Goal: Task Accomplishment & Management: Use online tool/utility

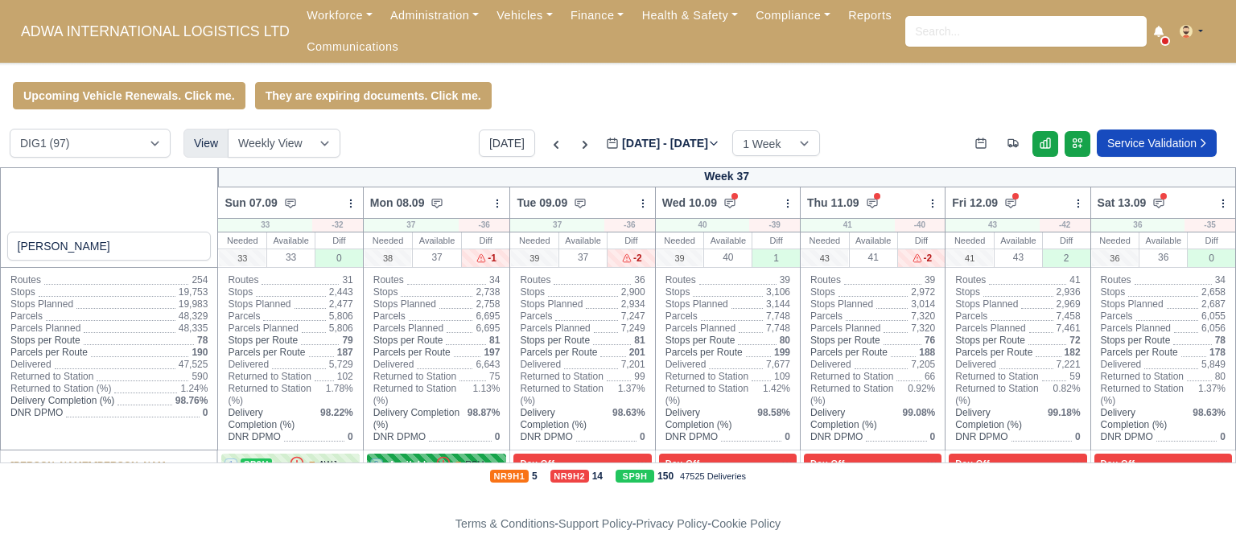
click at [420, 460] on span "Available" at bounding box center [410, 464] width 49 height 11
select select "29501"
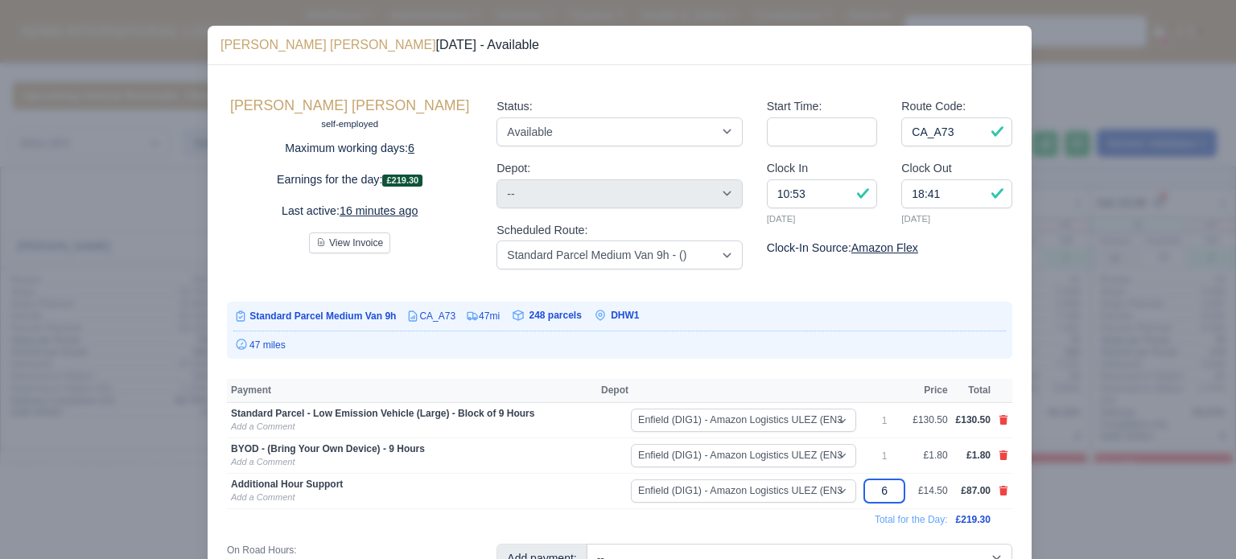
click at [887, 489] on input "6" at bounding box center [884, 491] width 40 height 23
type input "7"
click at [592, 461] on td "BYOD - (Bring Your Own Device) - 9 Hours Add a Comment" at bounding box center [412, 456] width 370 height 35
click at [176, 367] on div at bounding box center [618, 279] width 1236 height 559
